Goal: Obtain resource: Download file/media

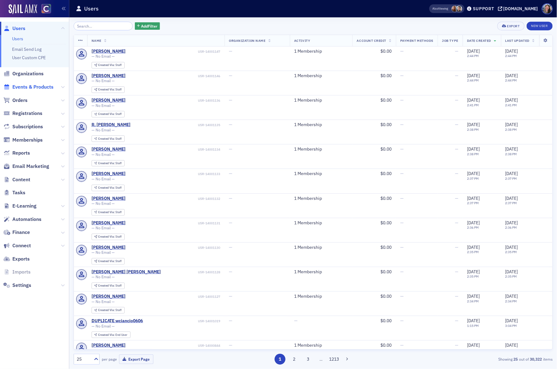
click at [30, 88] on span "Events & Products" at bounding box center [32, 87] width 41 height 7
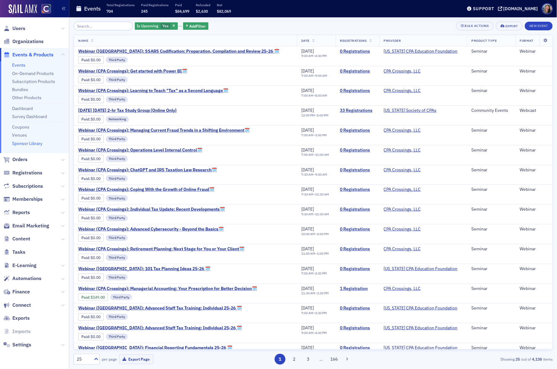
click at [26, 142] on link "Sponsor Library" at bounding box center [27, 143] width 30 height 6
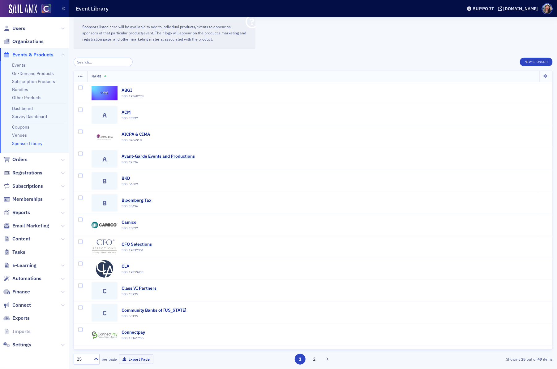
type input "s"
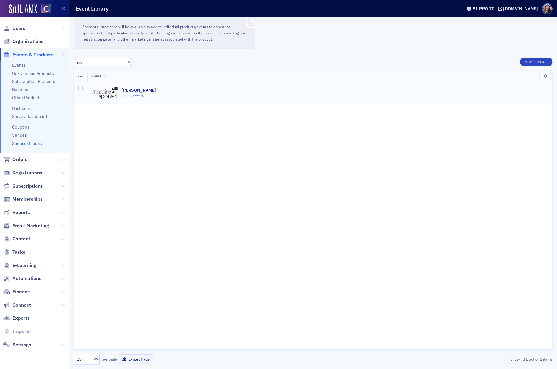
type input "mc"
click at [105, 92] on img at bounding box center [105, 92] width 26 height 17
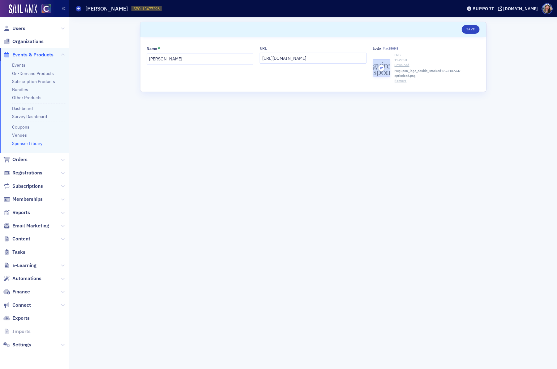
click at [385, 70] on div "button" at bounding box center [381, 67] width 17 height 17
click at [397, 67] on link "Download" at bounding box center [437, 65] width 85 height 5
click at [528, 11] on div "[DOMAIN_NAME]" at bounding box center [521, 9] width 35 height 6
